Goal: Complete application form: Complete application form

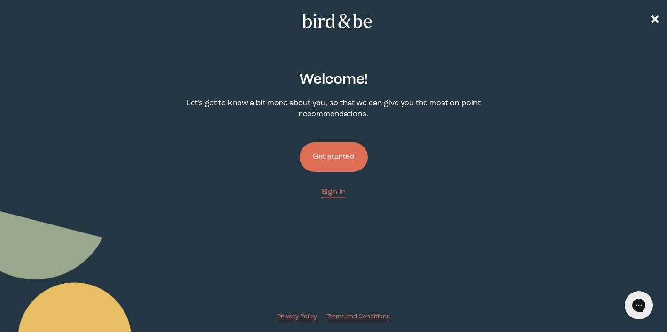
click at [336, 150] on button "Get started" at bounding box center [334, 157] width 68 height 30
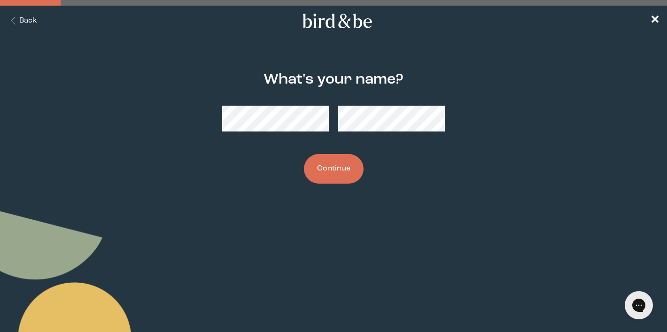
click at [350, 160] on button "Continue" at bounding box center [334, 169] width 60 height 30
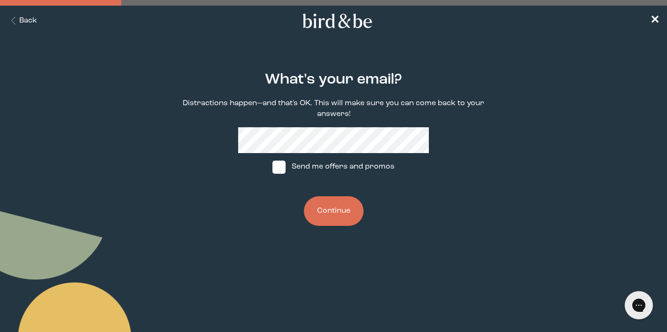
click at [319, 198] on button "Continue" at bounding box center [334, 211] width 60 height 30
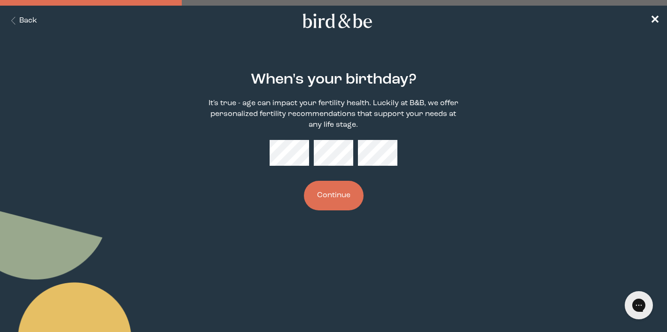
click at [322, 205] on button "Continue" at bounding box center [334, 196] width 60 height 30
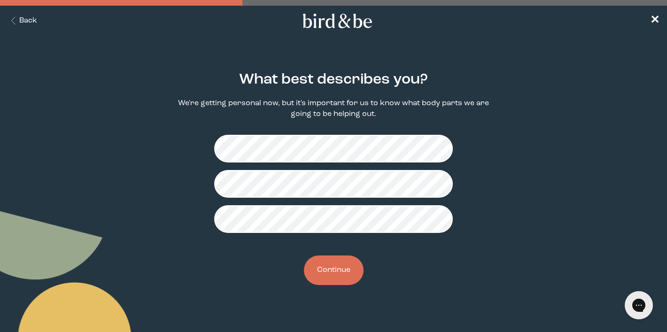
click at [347, 285] on div "What best describes you? We're getting personal now, but it's important for us …" at bounding box center [333, 178] width 318 height 244
click at [346, 280] on button "Continue" at bounding box center [334, 270] width 60 height 30
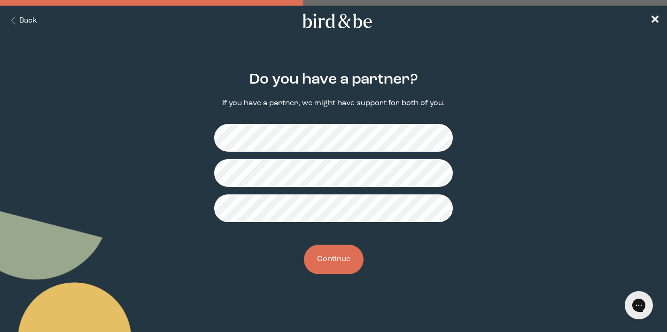
click at [343, 257] on button "Continue" at bounding box center [334, 260] width 60 height 30
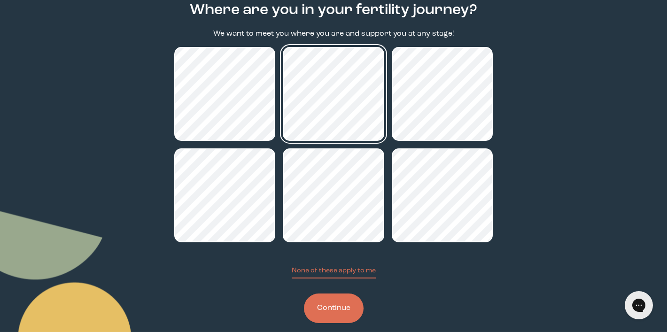
scroll to position [72, 0]
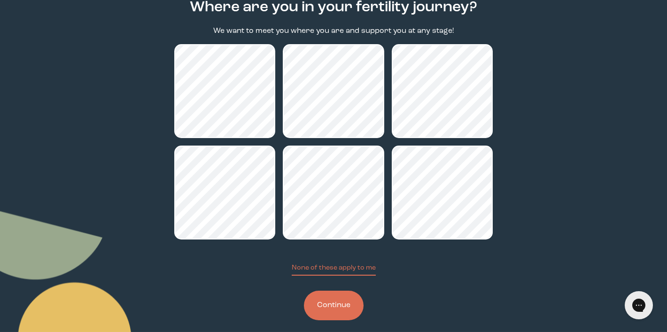
click at [327, 310] on button "Continue" at bounding box center [334, 306] width 60 height 30
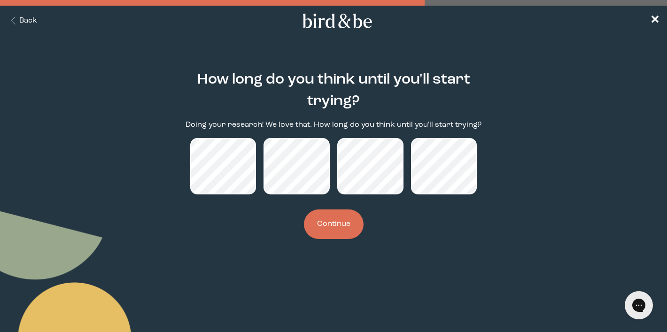
click at [328, 223] on button "Continue" at bounding box center [334, 224] width 60 height 30
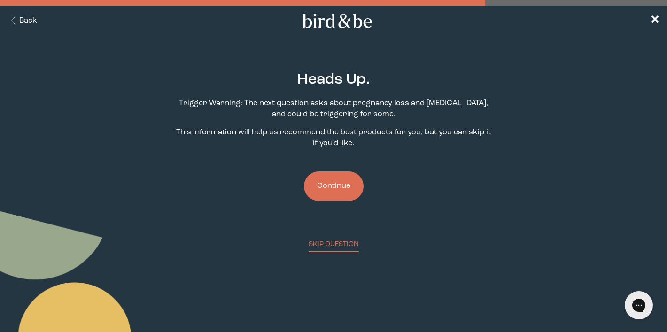
click at [327, 193] on button "Continue" at bounding box center [334, 186] width 60 height 30
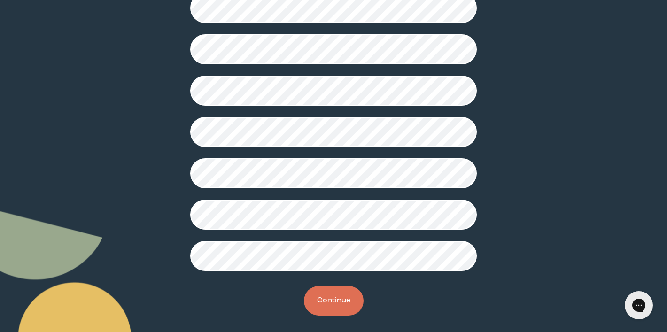
scroll to position [250, 0]
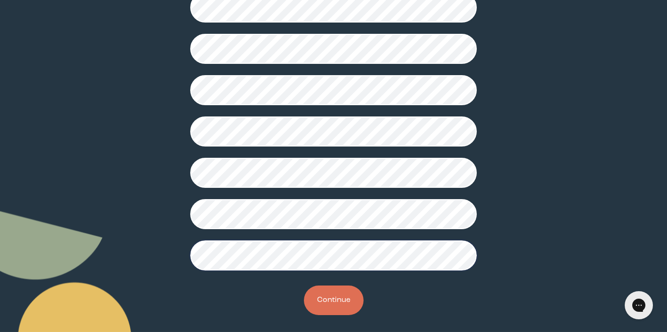
click at [328, 301] on button "Continue" at bounding box center [334, 301] width 60 height 30
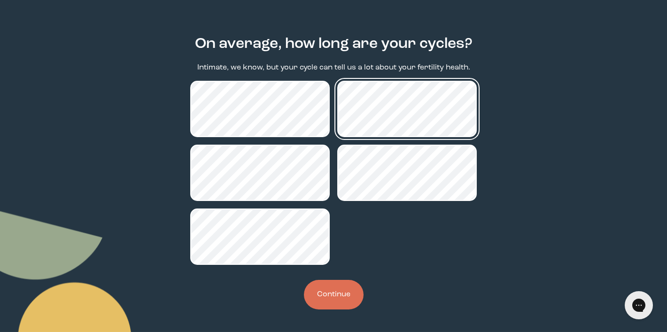
scroll to position [36, 0]
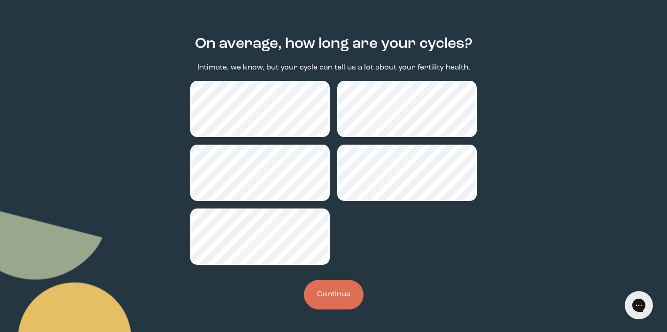
click at [341, 286] on button "Continue" at bounding box center [334, 295] width 60 height 30
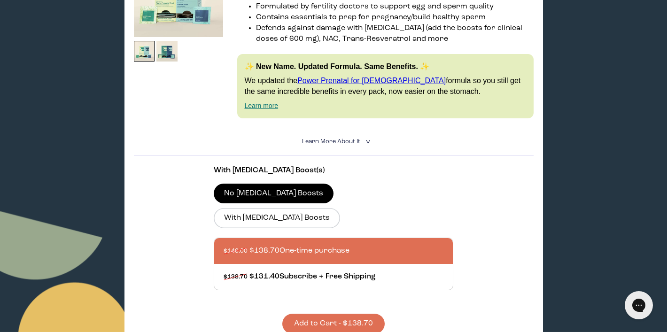
scroll to position [239, 0]
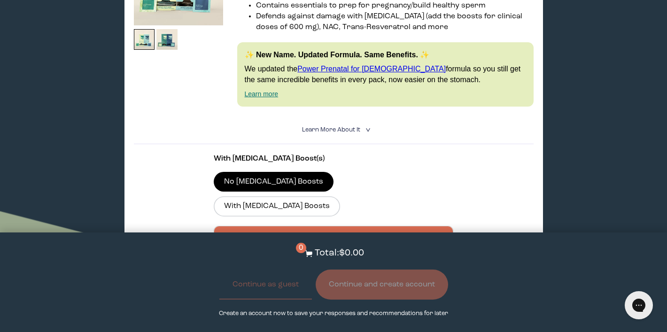
click at [449, 132] on details "Learn More About it < What makes it special 30 daily packs to simplify your rou…" at bounding box center [334, 130] width 400 height 28
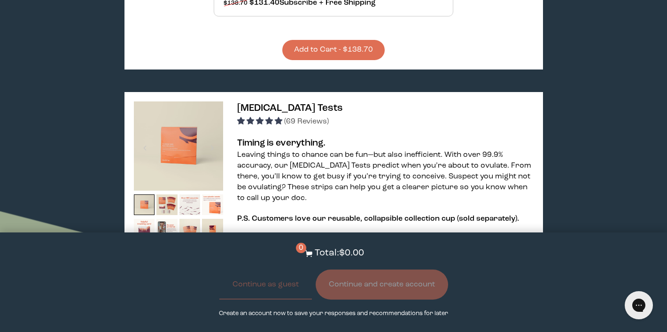
scroll to position [504, 0]
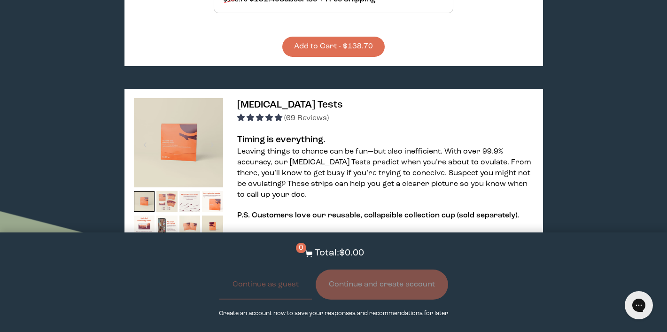
click at [165, 191] on img at bounding box center [166, 201] width 21 height 21
click at [193, 191] on img at bounding box center [189, 201] width 21 height 21
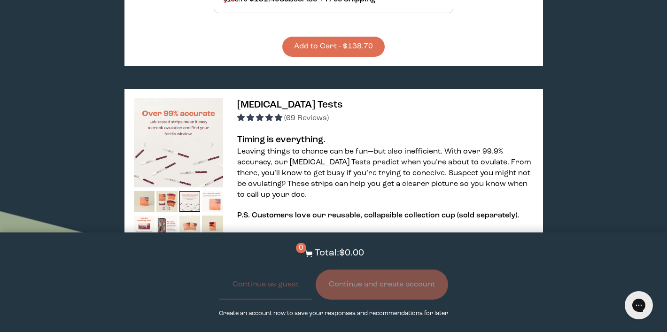
click at [214, 191] on img at bounding box center [212, 201] width 21 height 21
click at [190, 216] on img at bounding box center [189, 226] width 21 height 21
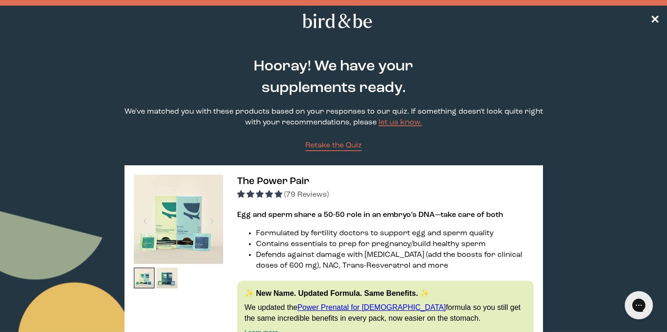
scroll to position [0, 0]
